Goal: Complete application form

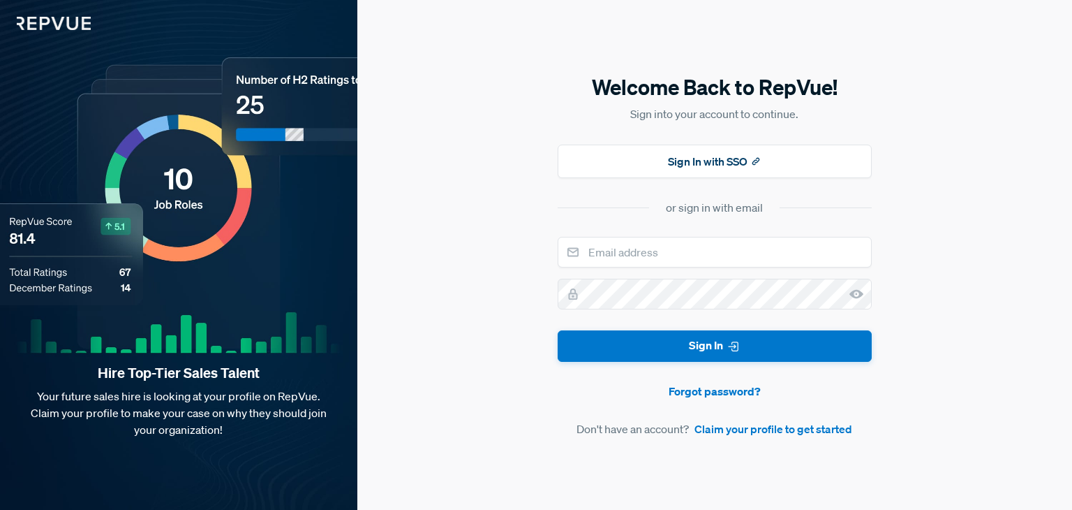
click at [674, 248] on input "email" at bounding box center [715, 252] width 314 height 31
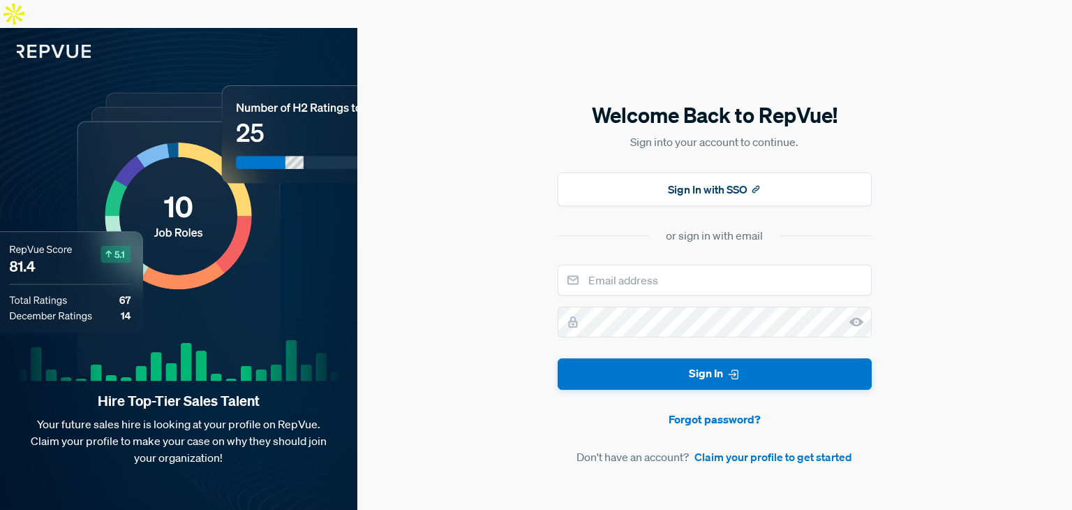
type input "[EMAIL_ADDRESS][DOMAIN_NAME]"
click at [463, 246] on div "Welcome Back to RepVue! Sign into your account to continue. Sign In with SSO or…" at bounding box center [714, 283] width 715 height 510
click at [727, 448] on link "Claim your profile to get started" at bounding box center [774, 456] width 158 height 17
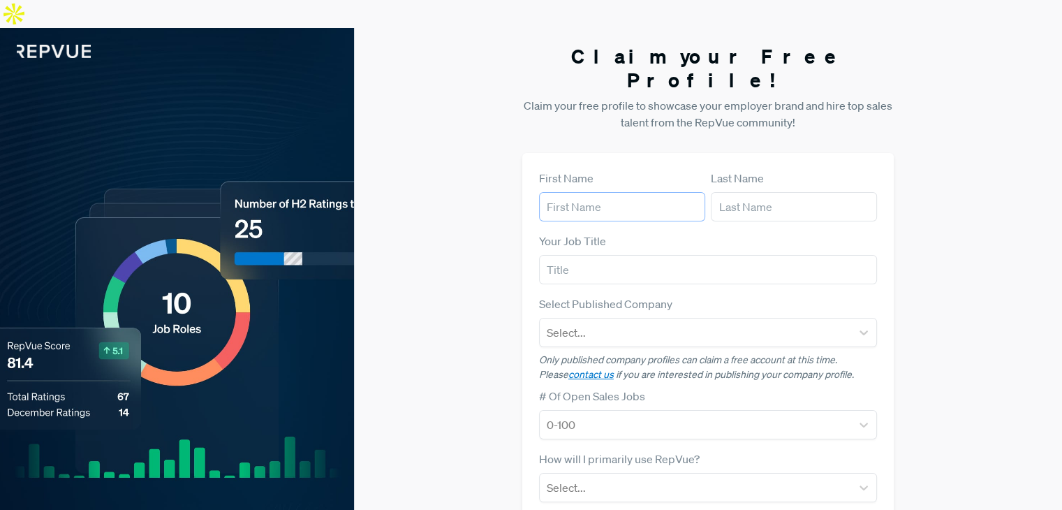
click at [616, 192] on input "text" at bounding box center [622, 206] width 166 height 29
click at [590, 192] on input "text" at bounding box center [622, 206] width 166 height 29
type input "[PERSON_NAME]"
click at [752, 192] on input "text" at bounding box center [794, 206] width 166 height 29
type input "[PERSON_NAME]"
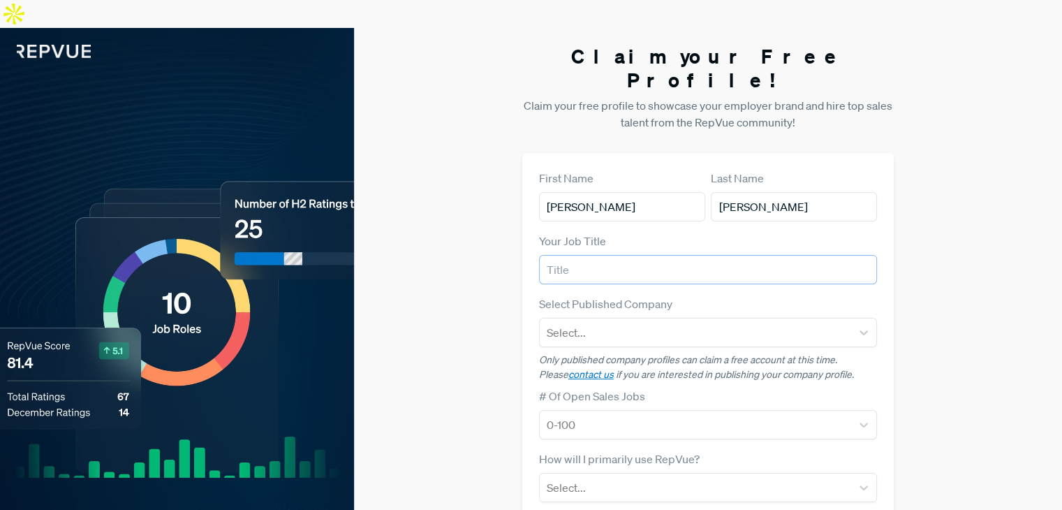
click at [715, 255] on input "text" at bounding box center [708, 269] width 338 height 29
type input "Marketing Manger"
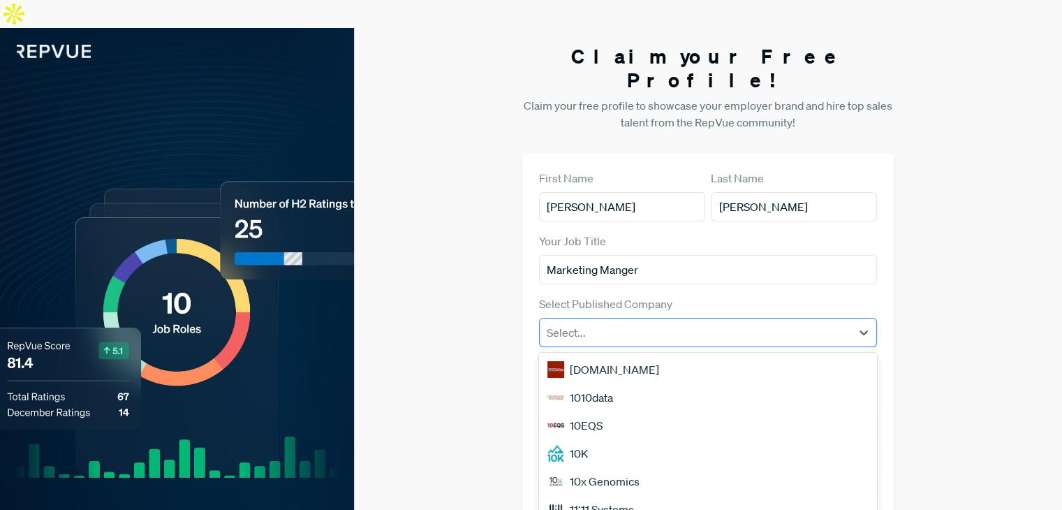
scroll to position [6, 0]
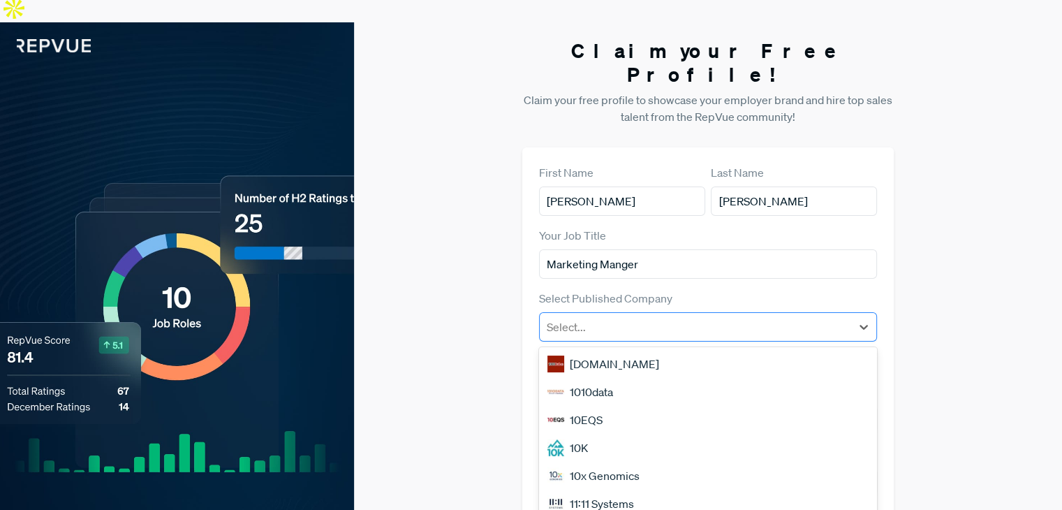
click at [698, 290] on article "Select Published Company 50 results available. Use Up and Down to choose option…" at bounding box center [708, 333] width 338 height 87
type input "3"
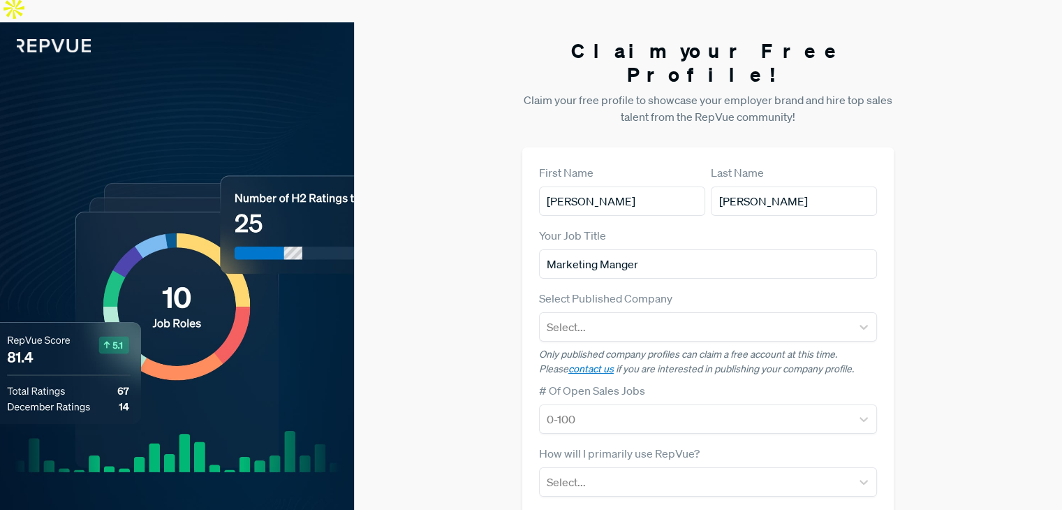
click at [473, 311] on div "Claim your Free Profile! Claim your free profile to showcase your employer bran…" at bounding box center [708, 373] width 708 height 702
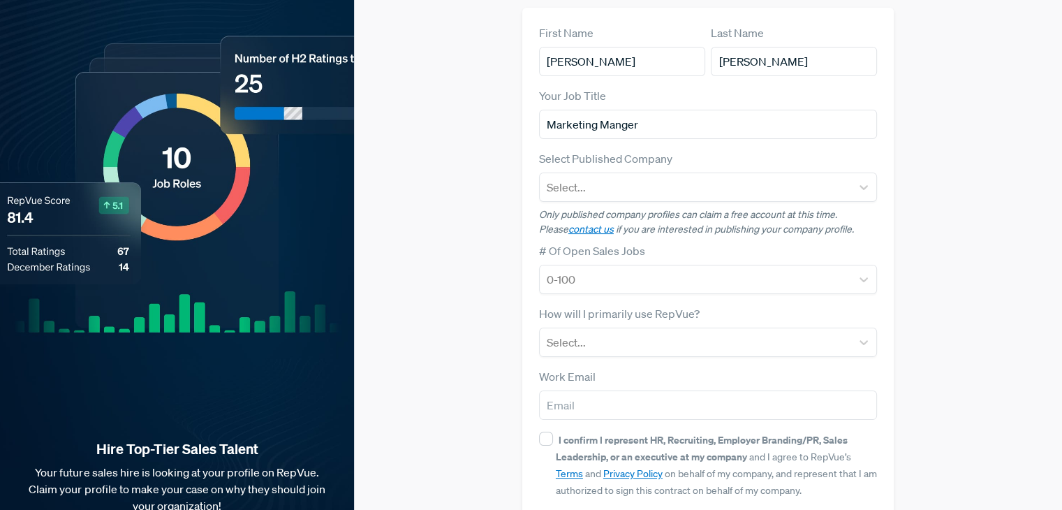
scroll to position [168, 0]
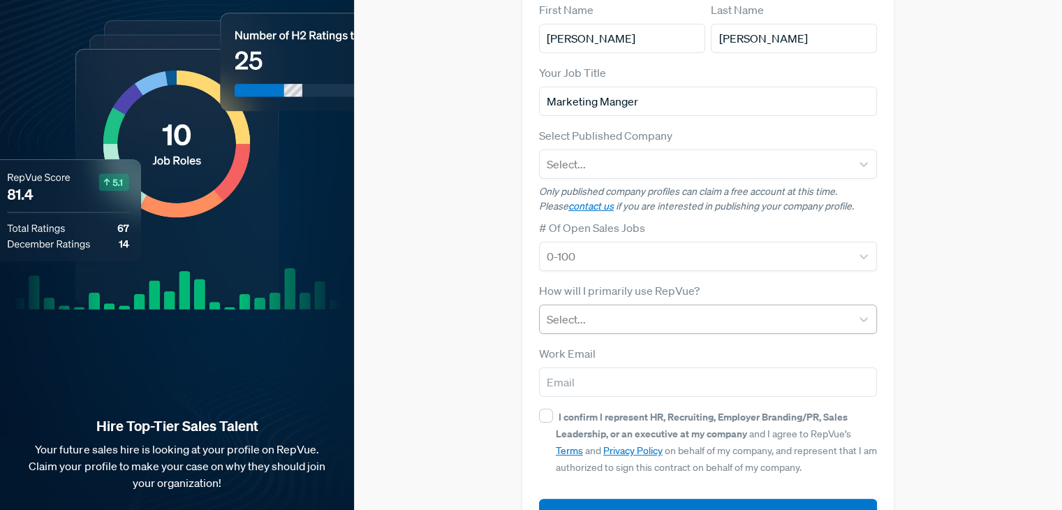
click at [585, 309] on div at bounding box center [695, 319] width 297 height 20
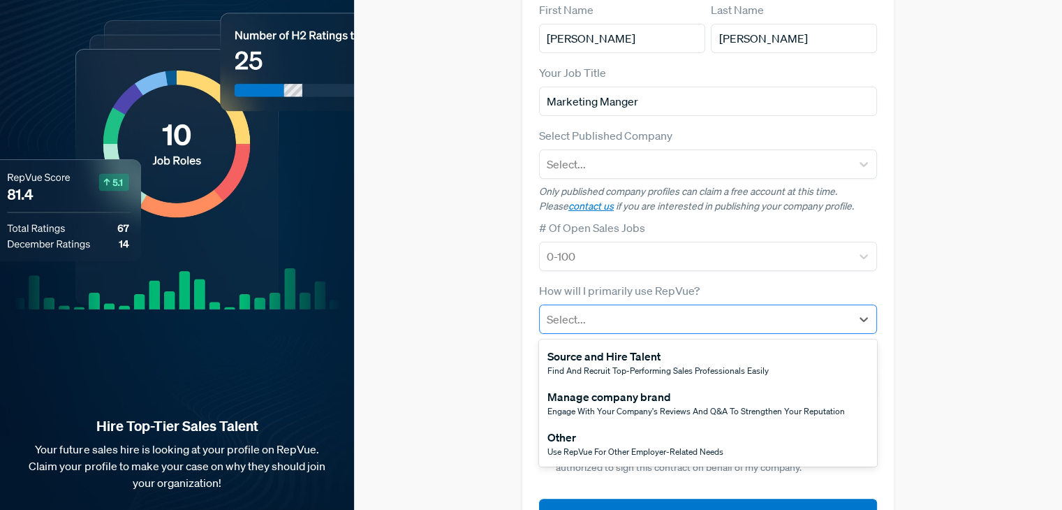
click at [585, 309] on div at bounding box center [695, 319] width 297 height 20
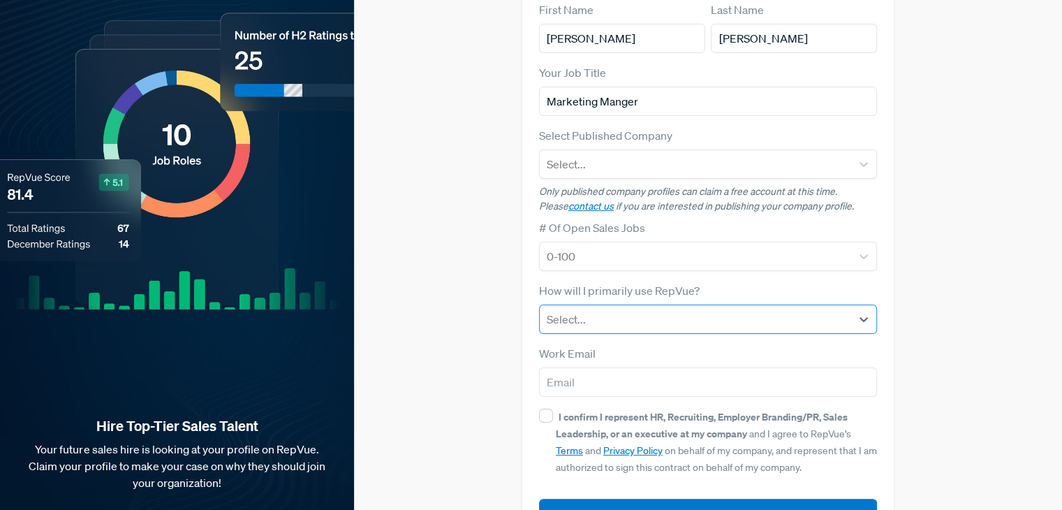
click at [585, 309] on div at bounding box center [695, 319] width 297 height 20
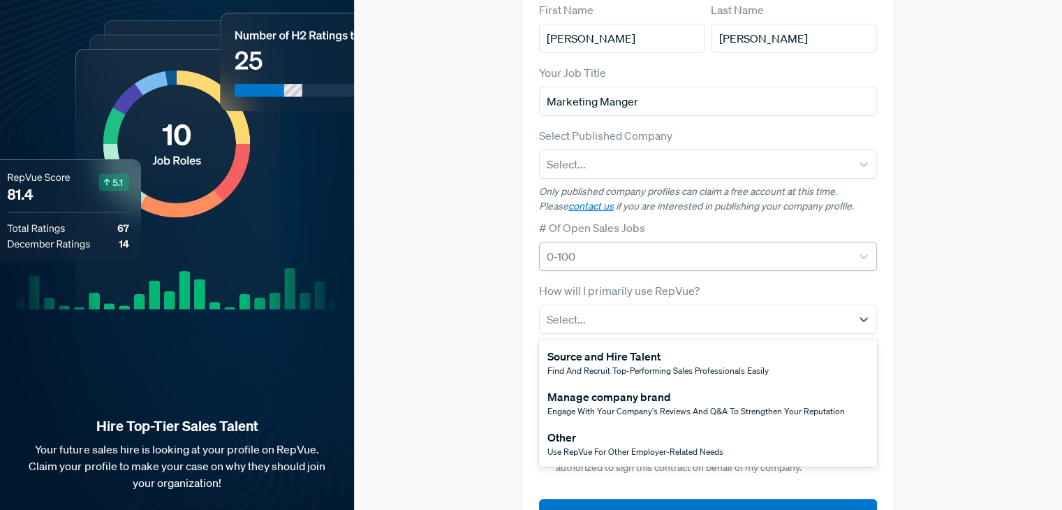
click at [634, 246] on div at bounding box center [695, 256] width 297 height 20
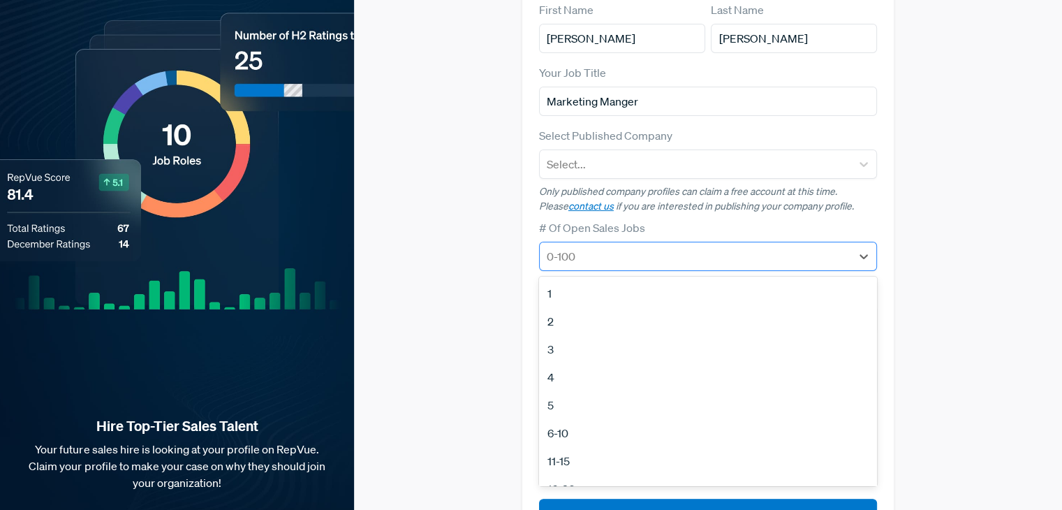
click at [634, 246] on div at bounding box center [695, 256] width 297 height 20
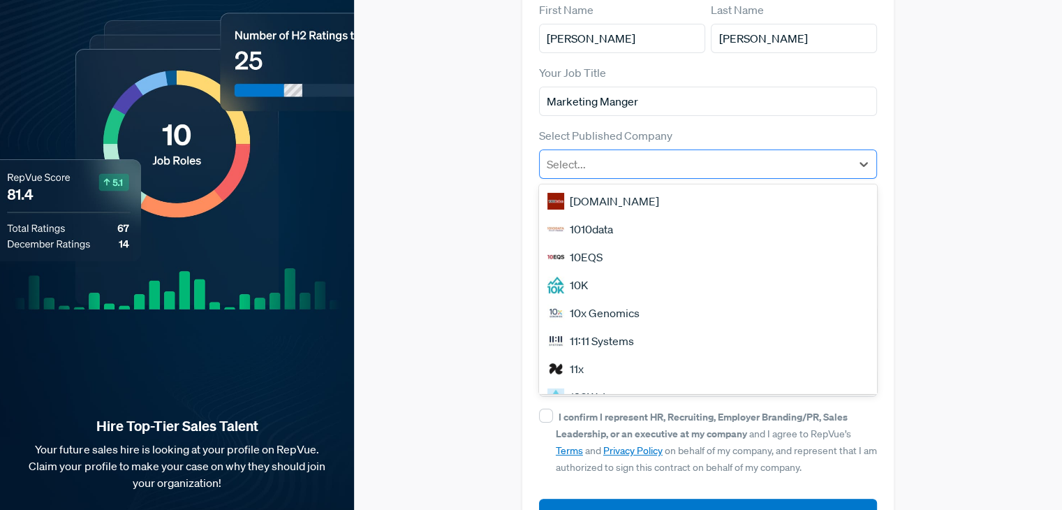
click at [602, 154] on div at bounding box center [695, 164] width 297 height 20
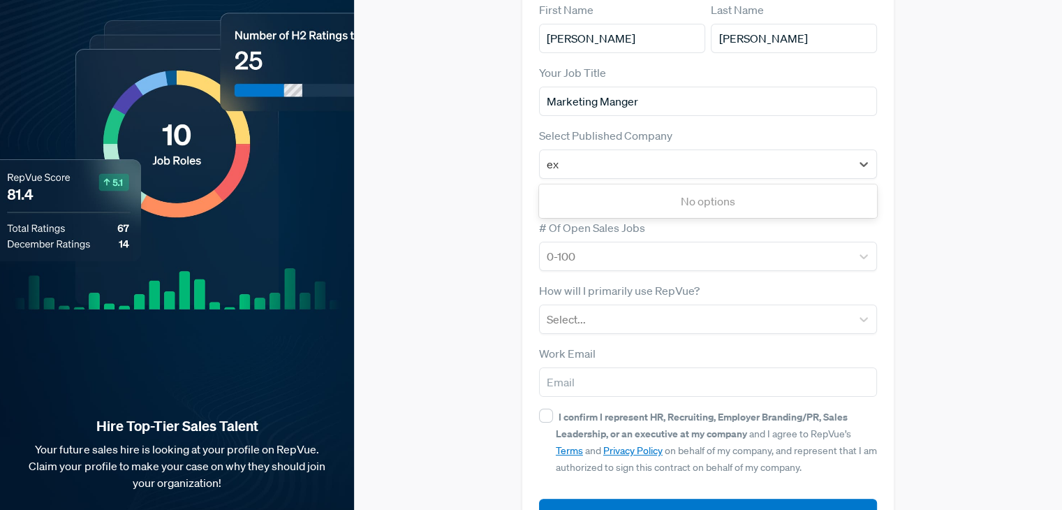
scroll to position [0, 0]
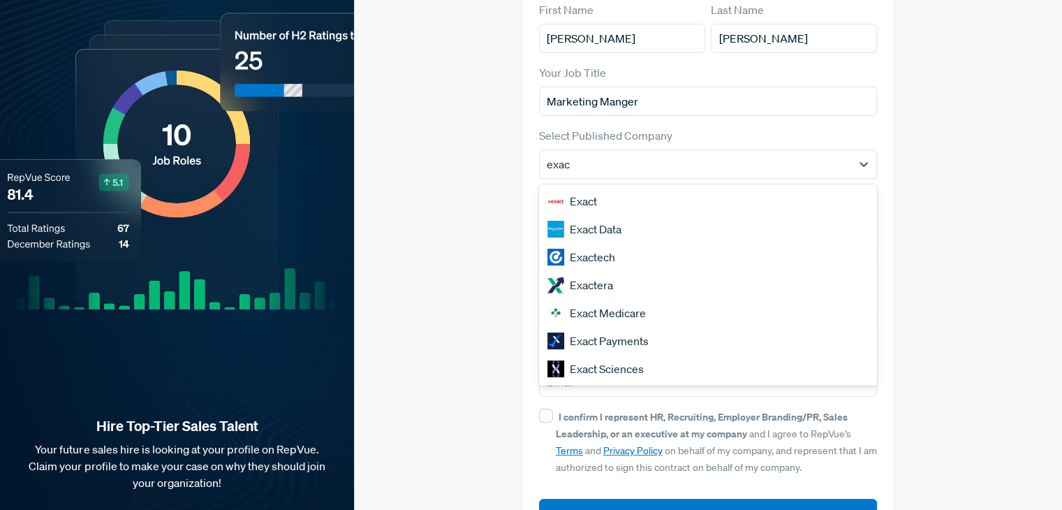
type input "exac"
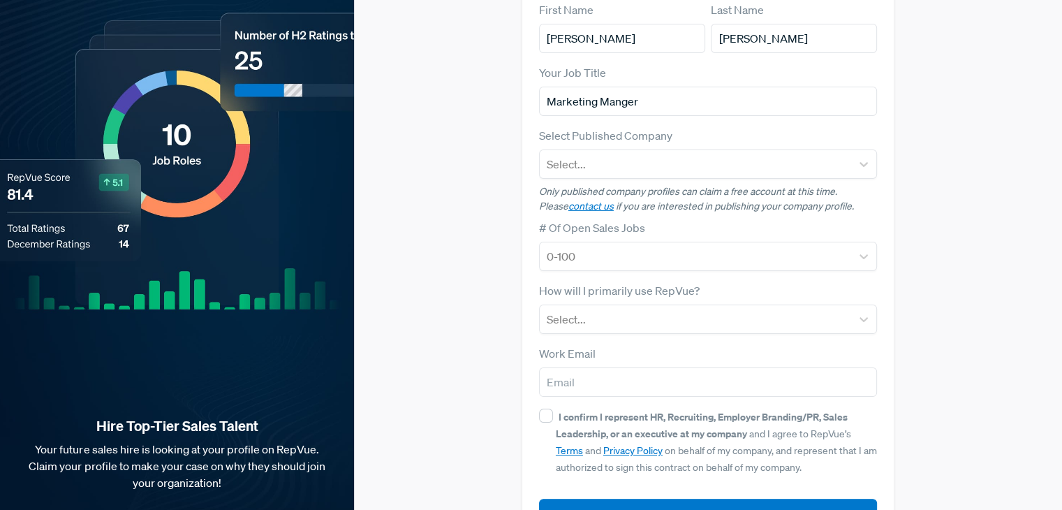
click at [510, 230] on div "Claim your Free Profile! Claim your free profile to showcase your employer bran…" at bounding box center [708, 211] width 708 height 702
click at [574, 200] on link "contact us" at bounding box center [590, 206] width 45 height 13
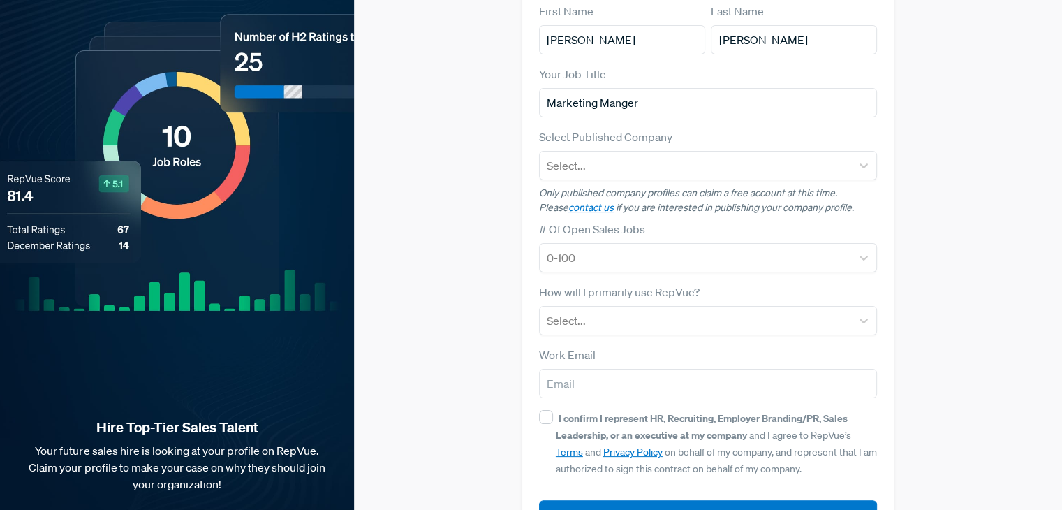
scroll to position [168, 0]
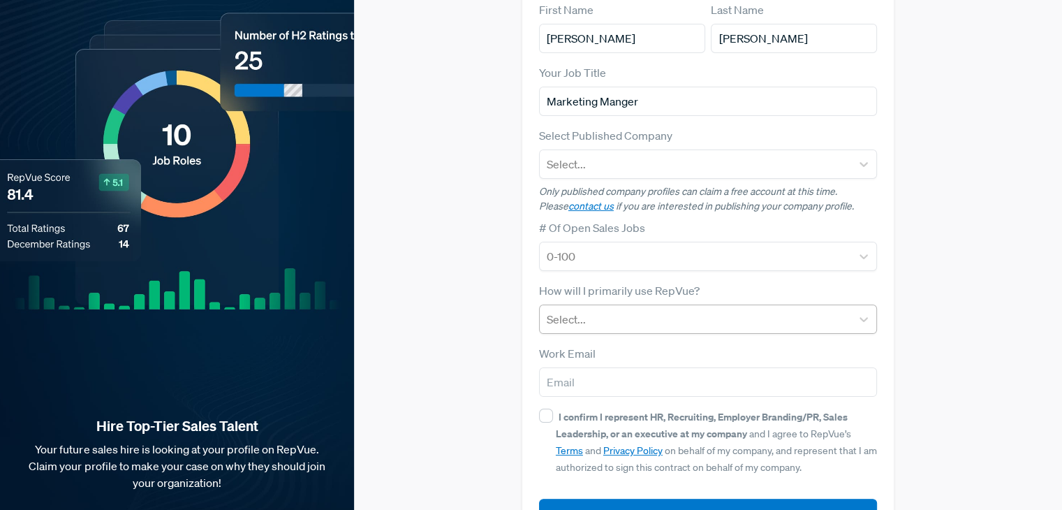
click at [588, 309] on div at bounding box center [695, 319] width 297 height 20
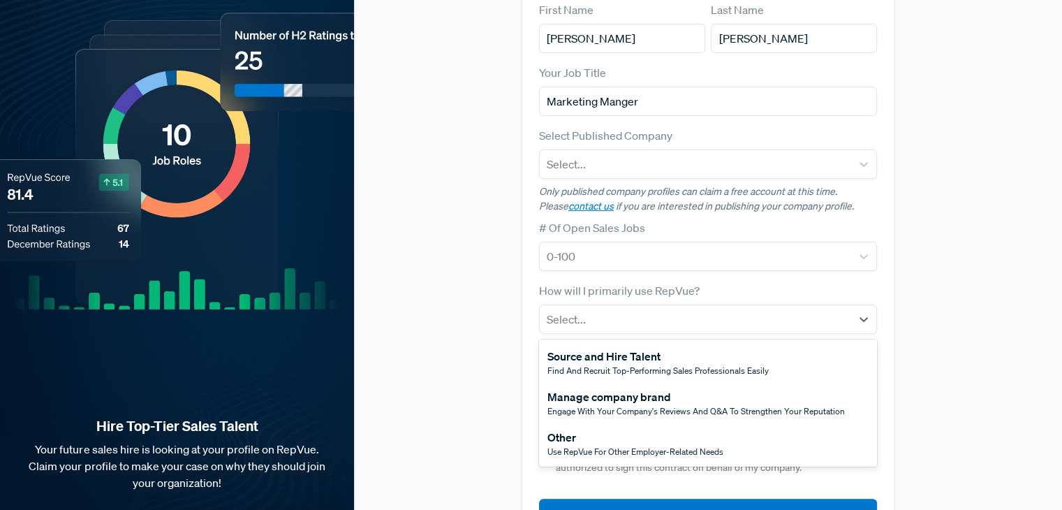
click at [512, 265] on div "Claim your Free Profile! Claim your free profile to showcase your employer bran…" at bounding box center [708, 211] width 708 height 702
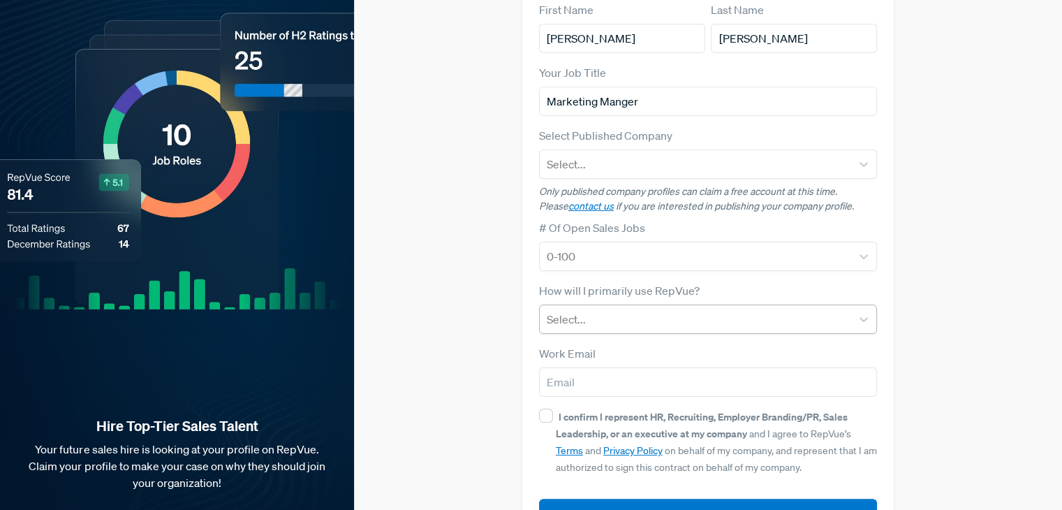
click at [602, 309] on div at bounding box center [695, 319] width 297 height 20
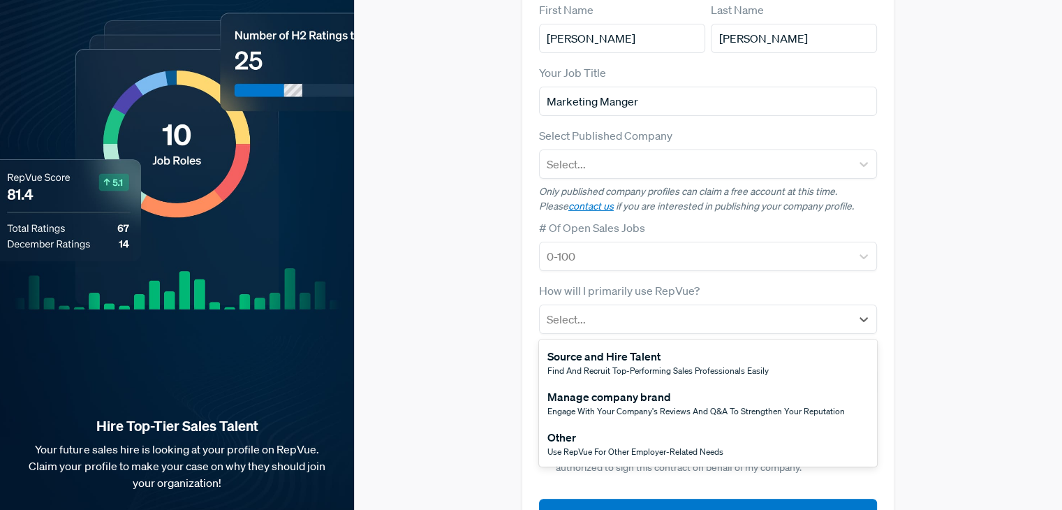
click at [609, 348] on div "Source and Hire Talent" at bounding box center [657, 356] width 221 height 17
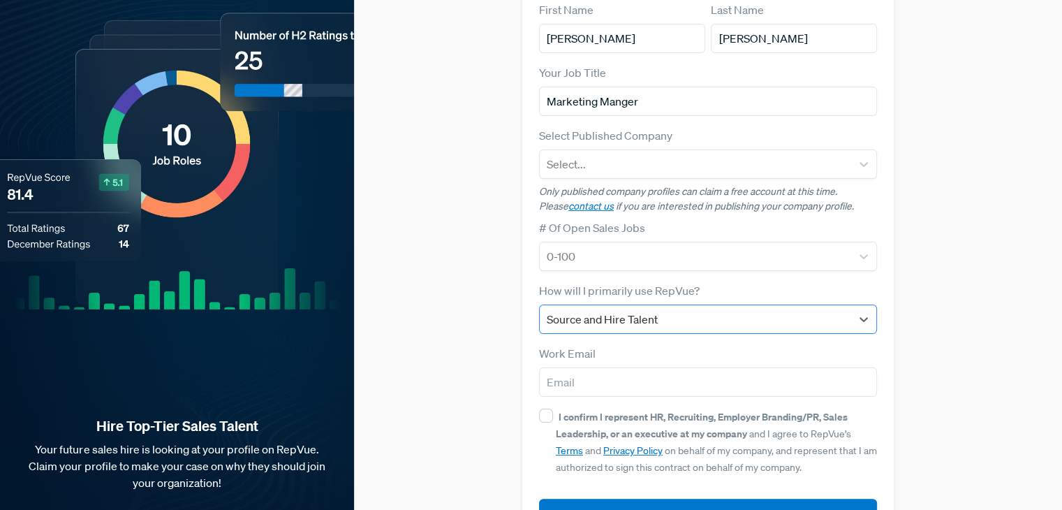
click at [611, 309] on div at bounding box center [695, 319] width 297 height 20
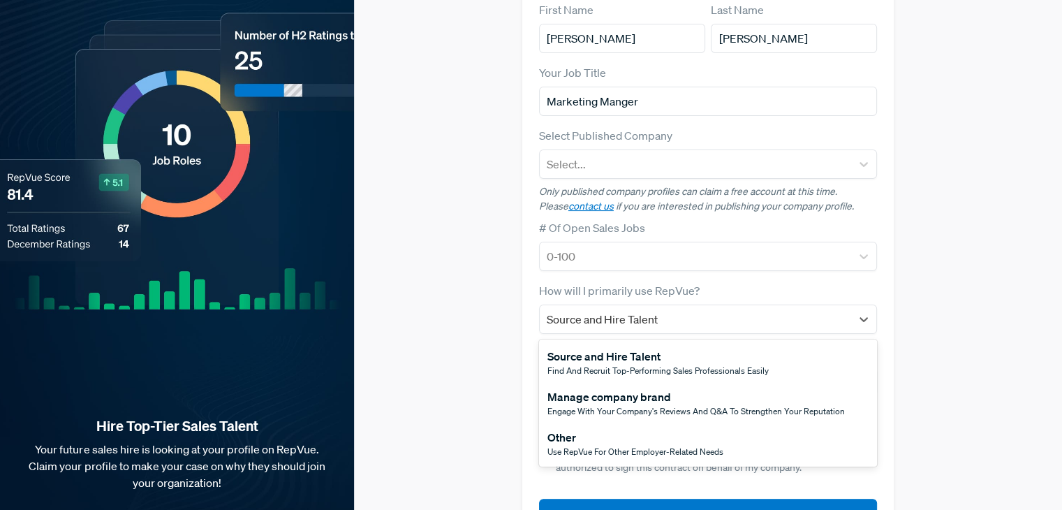
click at [625, 388] on div "Manage company brand" at bounding box center [695, 396] width 297 height 17
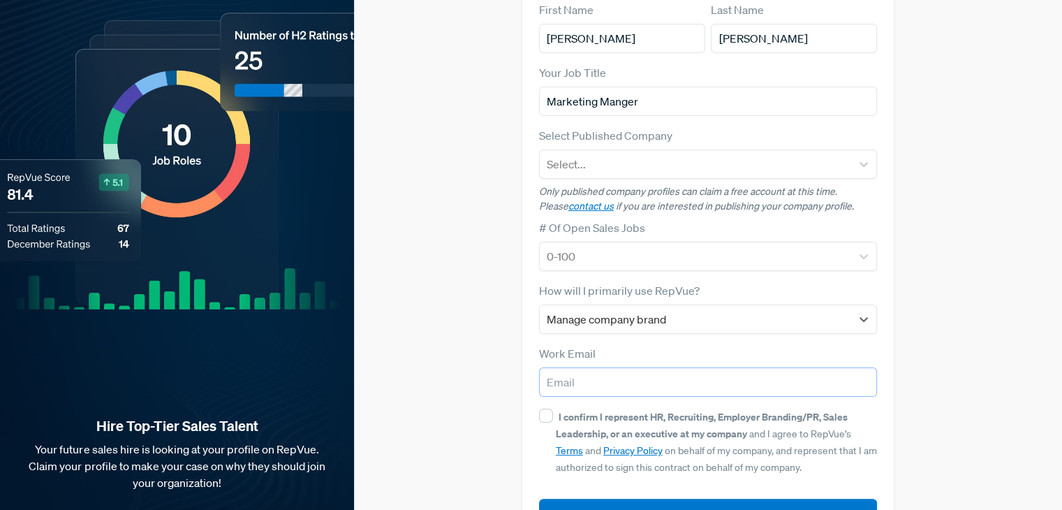
click at [572, 367] on input "email" at bounding box center [708, 381] width 338 height 29
type input "[EMAIL_ADDRESS][DOMAIN_NAME]"
click at [549, 408] on input "I confirm I represent HR, Recruiting, Employer Branding/PR, Sales Leadership, o…" at bounding box center [546, 415] width 14 height 14
checkbox input "true"
click at [645, 498] on button "Submit" at bounding box center [708, 513] width 338 height 30
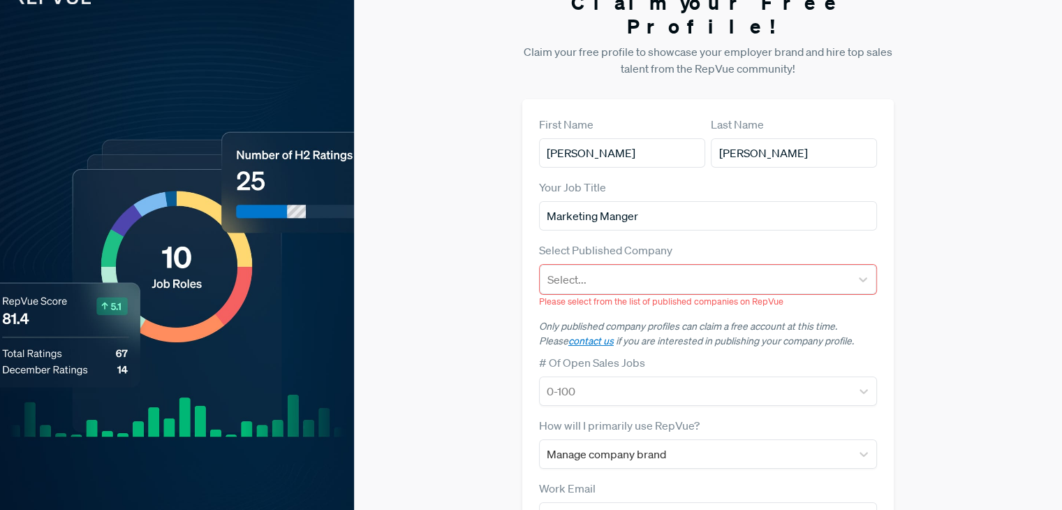
scroll to position [49, 0]
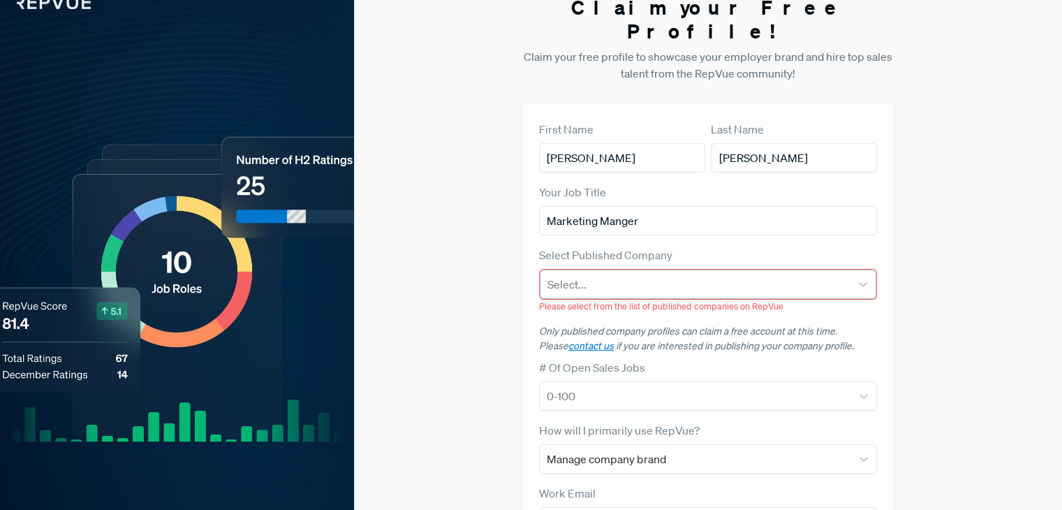
click at [607, 274] on div at bounding box center [695, 284] width 296 height 20
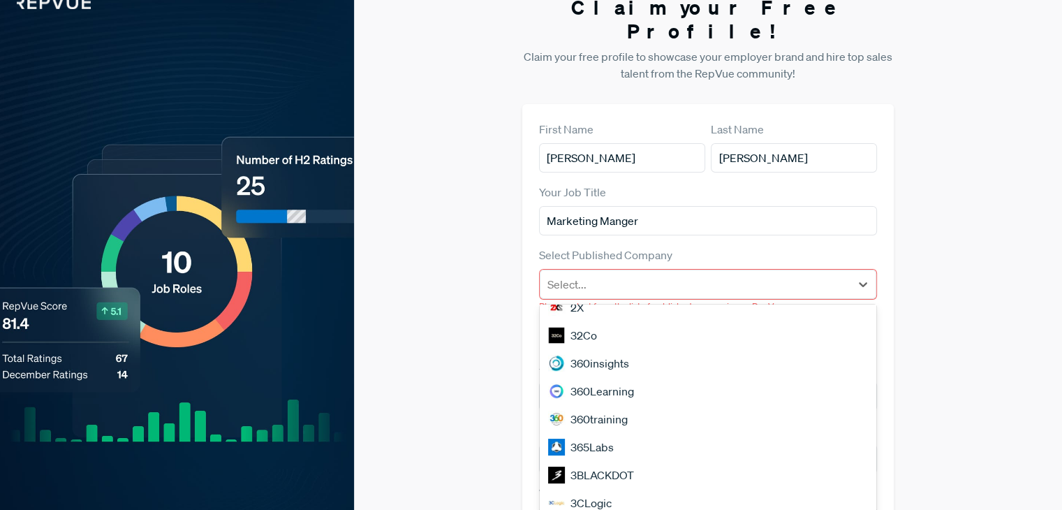
scroll to position [1192, 0]
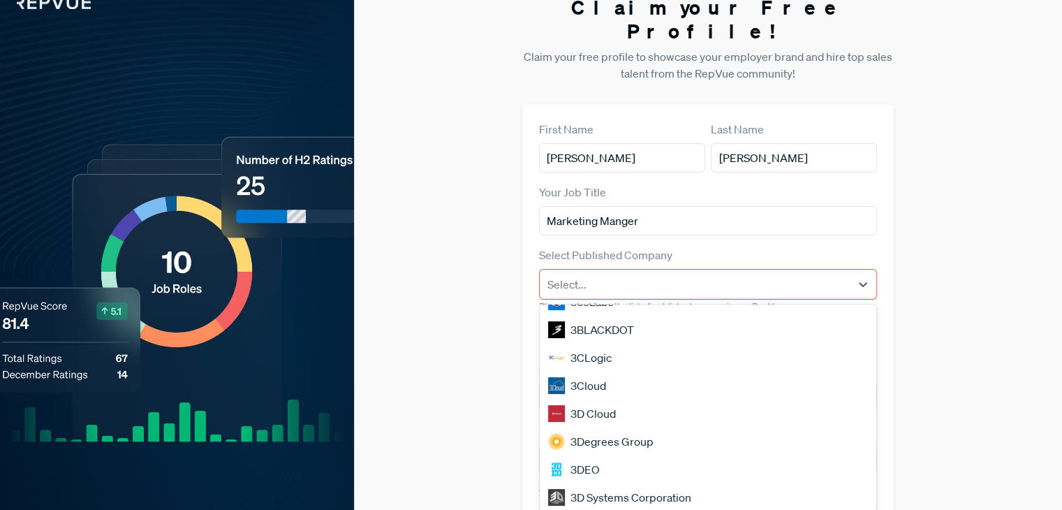
click at [620, 343] on div "3CLogic" at bounding box center [708, 357] width 336 height 28
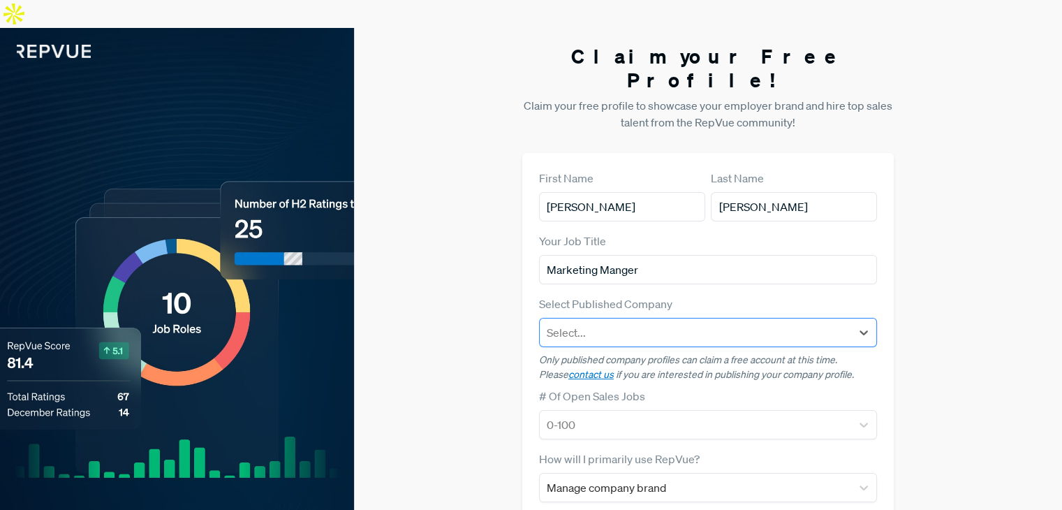
scroll to position [168, 0]
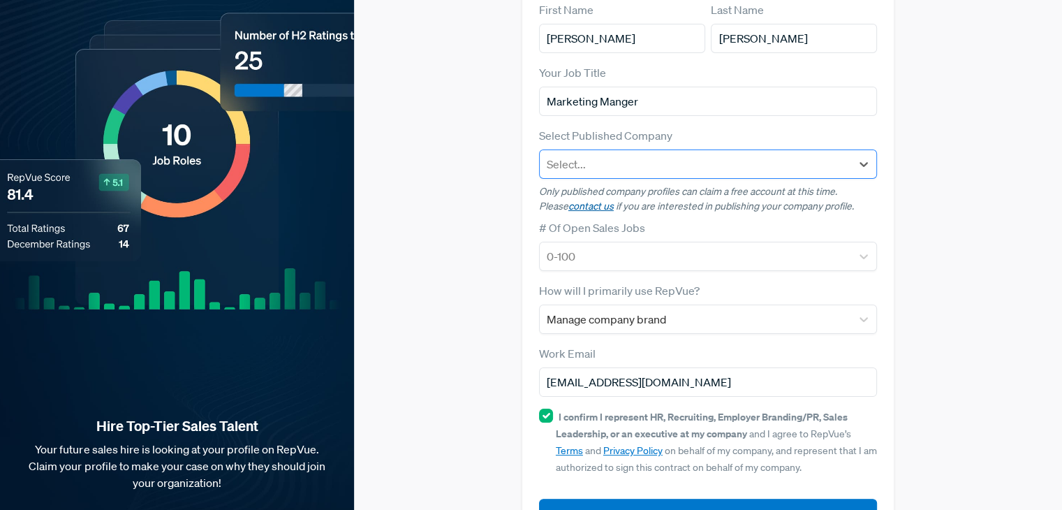
click at [568, 200] on link "contact us" at bounding box center [590, 206] width 45 height 13
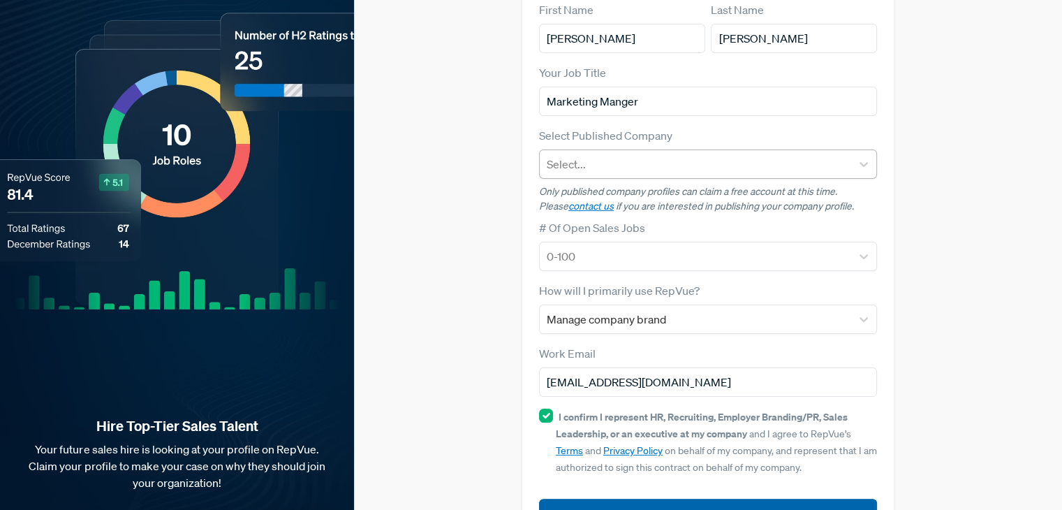
click at [665, 498] on button "Submit" at bounding box center [708, 513] width 338 height 30
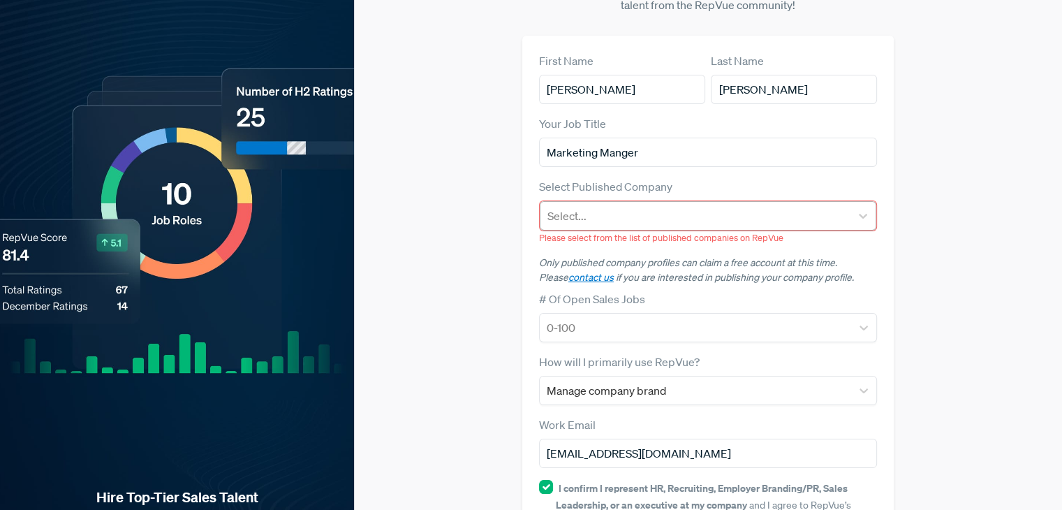
scroll to position [0, 0]
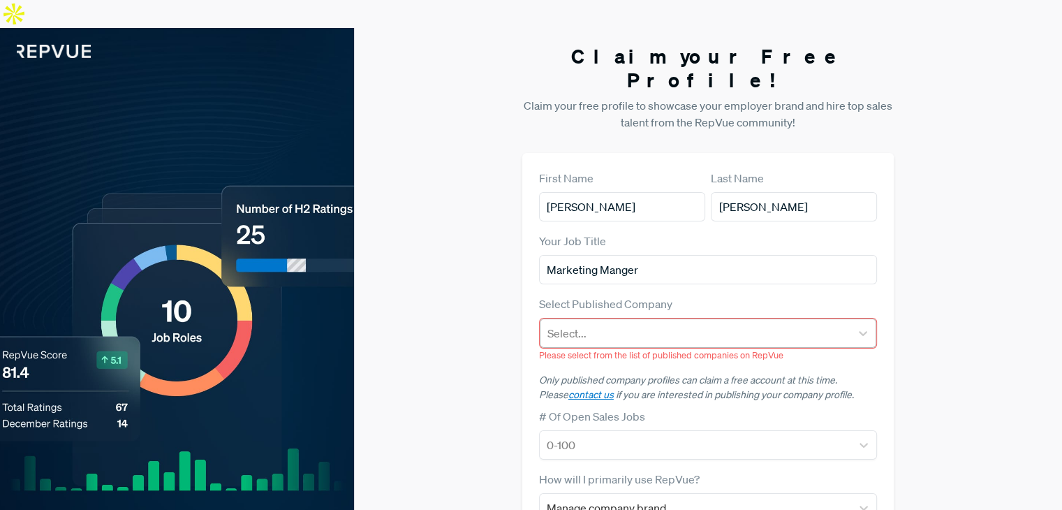
click at [672, 320] on div "Select..." at bounding box center [695, 332] width 310 height 25
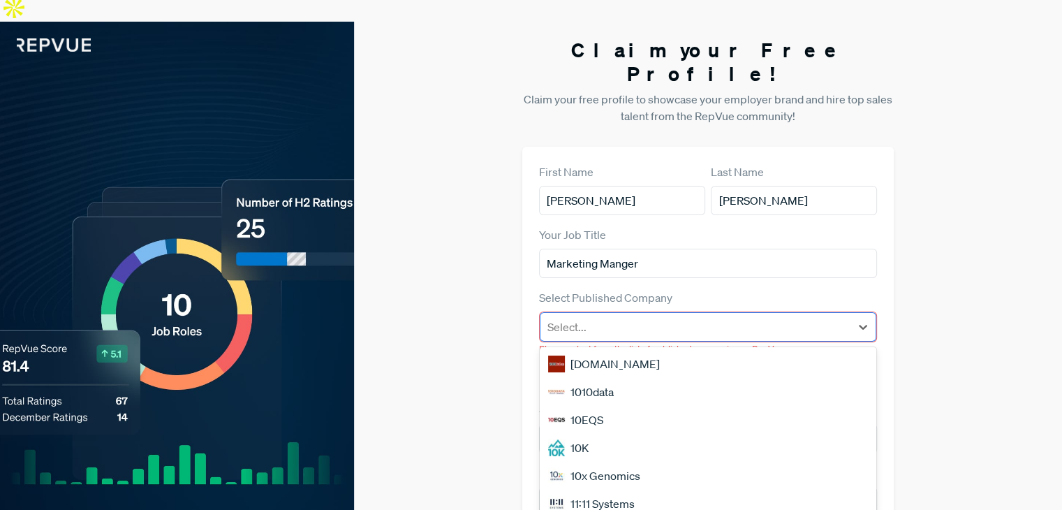
click at [672, 314] on div "Select..." at bounding box center [695, 326] width 310 height 25
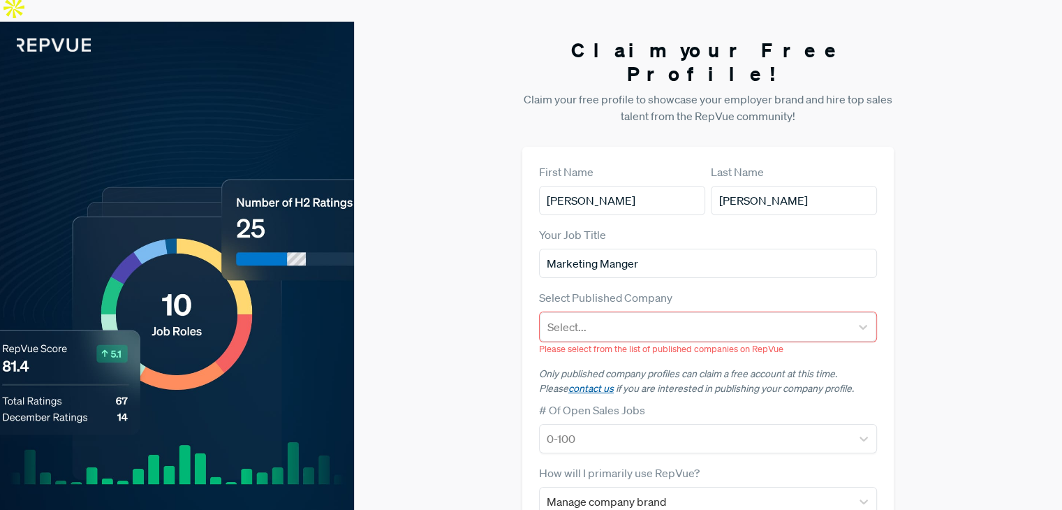
click at [574, 382] on link "contact us" at bounding box center [590, 388] width 45 height 13
click at [846, 366] on p "Only published company profiles can claim a free account at this time. Please c…" at bounding box center [708, 380] width 338 height 29
click at [568, 382] on link "contact us" at bounding box center [590, 388] width 45 height 13
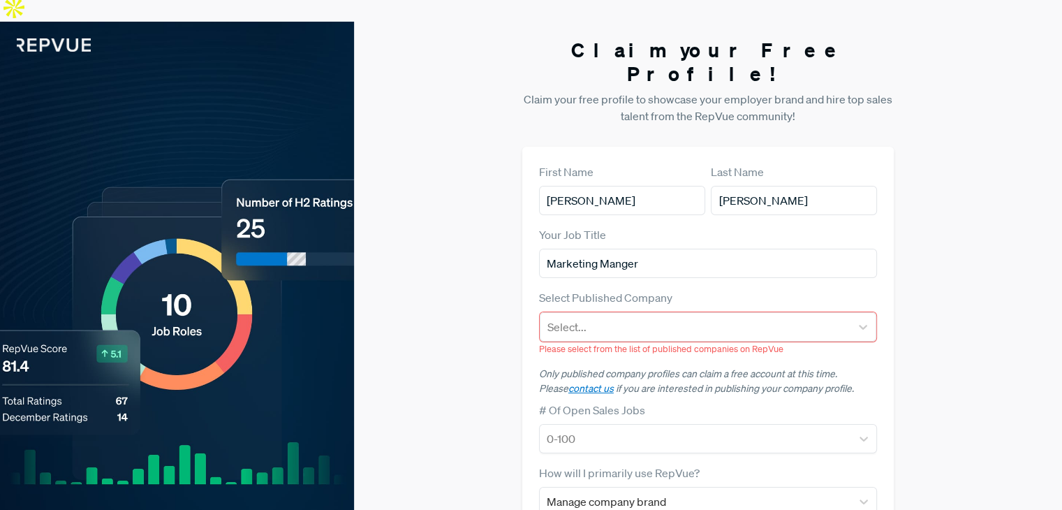
drag, startPoint x: 473, startPoint y: 313, endPoint x: 497, endPoint y: 327, distance: 27.2
click at [473, 313] on div "Claim your Free Profile! Claim your free profile to showcase your employer bran…" at bounding box center [708, 383] width 708 height 722
click at [568, 382] on link "contact us" at bounding box center [590, 388] width 45 height 13
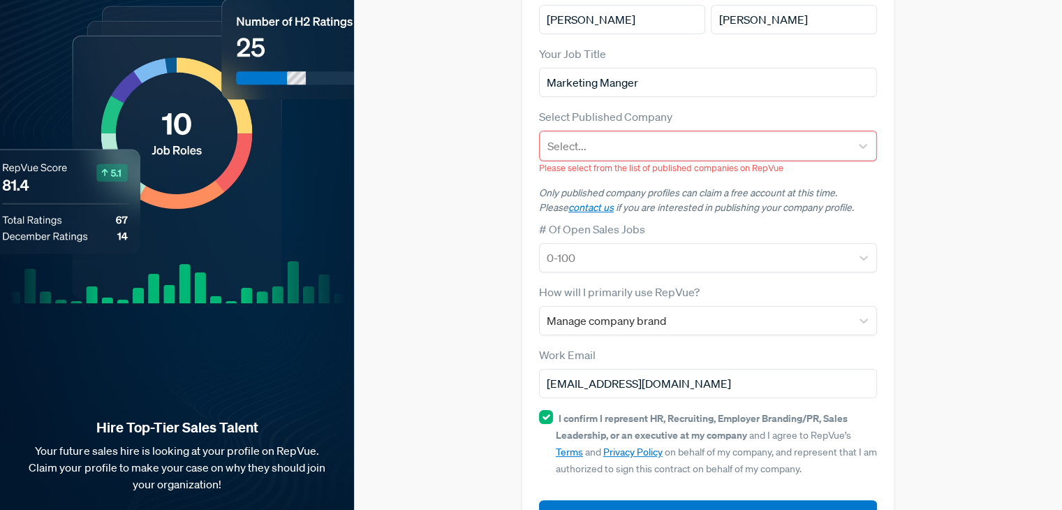
scroll to position [0, 0]
